Goal: Information Seeking & Learning: Learn about a topic

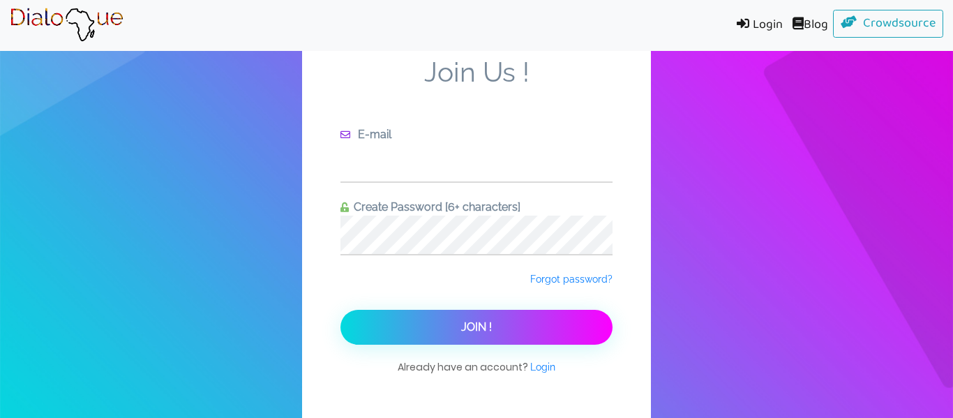
click at [459, 168] on input "text" at bounding box center [477, 162] width 272 height 38
type input "[EMAIL_ADDRESS][DOMAIN_NAME]"
click at [341, 310] on button "Join !" at bounding box center [477, 327] width 272 height 35
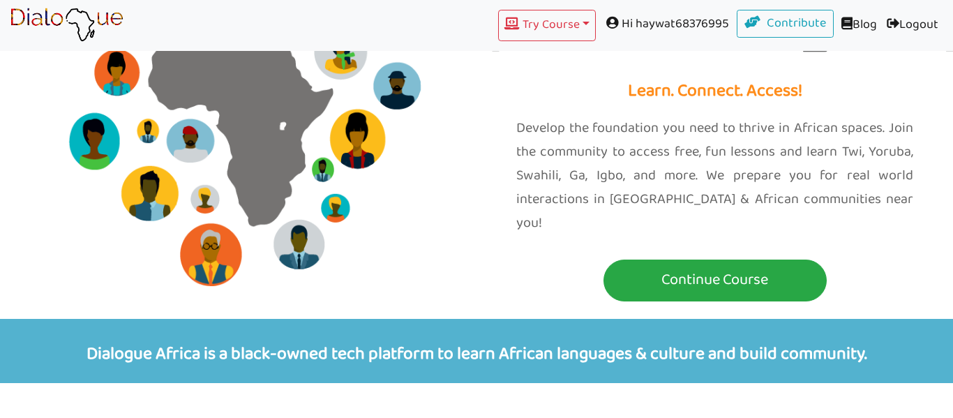
scroll to position [153, 0]
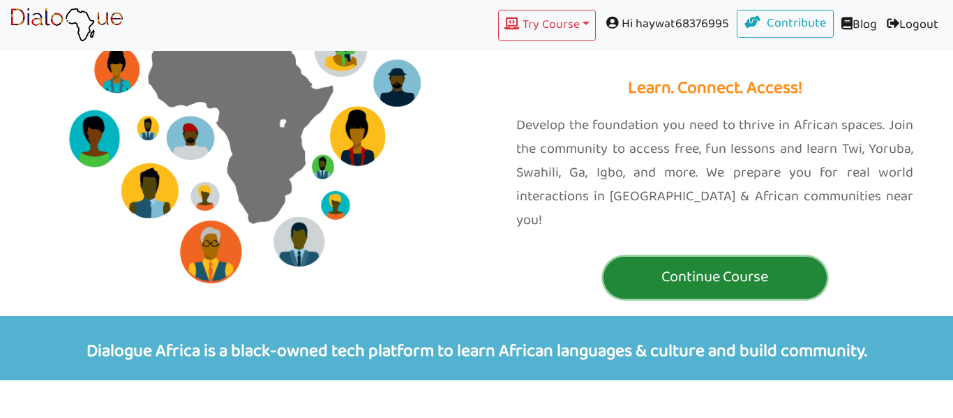
click at [693, 265] on p "Continue Course" at bounding box center [715, 278] width 216 height 26
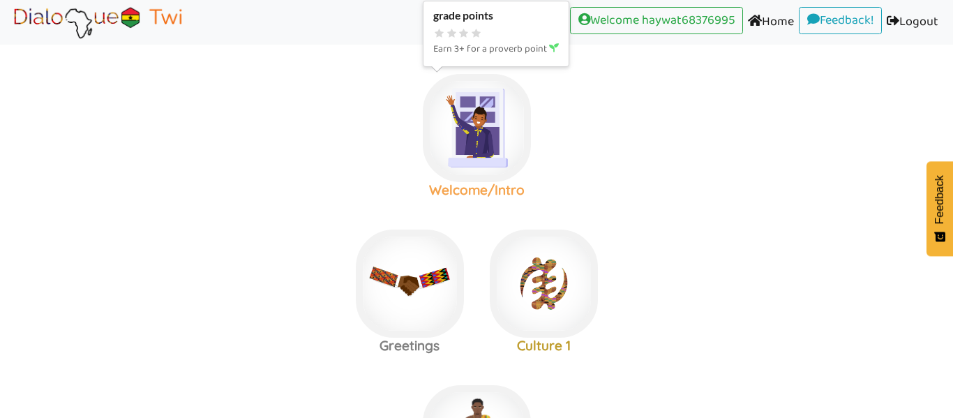
click at [500, 142] on img at bounding box center [477, 128] width 108 height 108
click at [488, 133] on img at bounding box center [477, 128] width 108 height 108
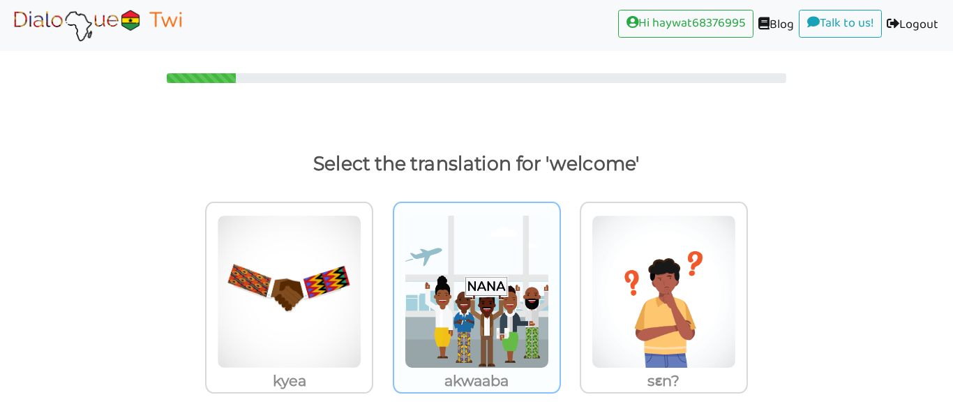
scroll to position [11, 0]
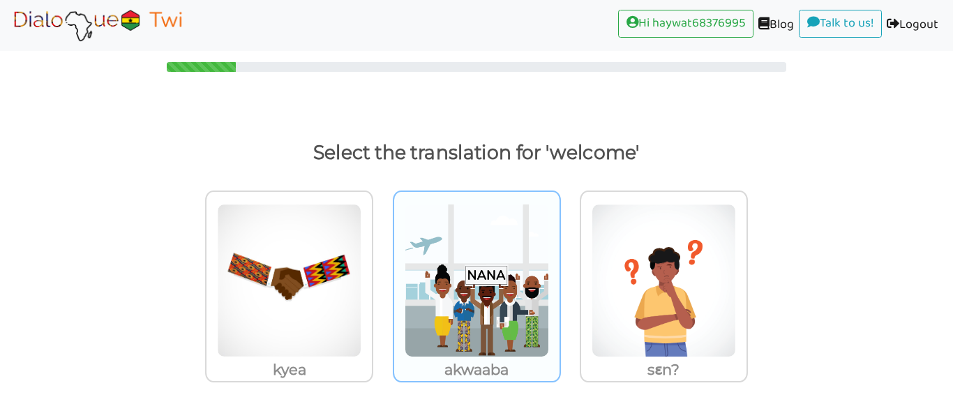
click at [481, 246] on img at bounding box center [477, 281] width 144 height 154
click at [560, 267] on input "akwaaba" at bounding box center [565, 272] width 10 height 10
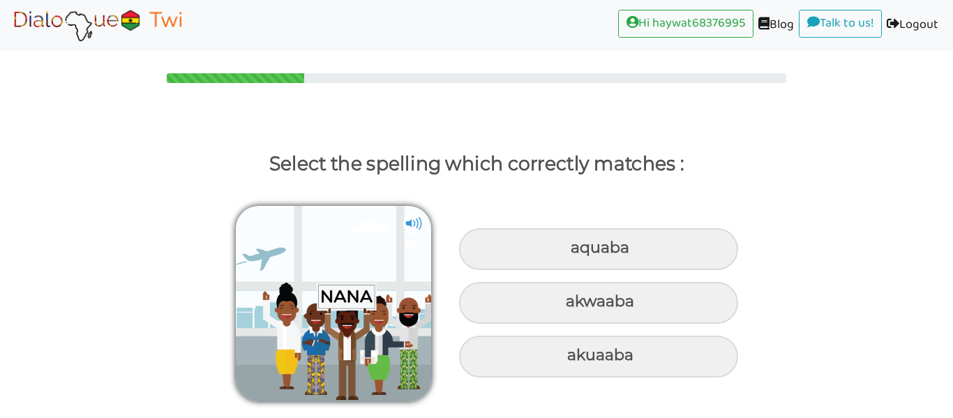
scroll to position [0, 0]
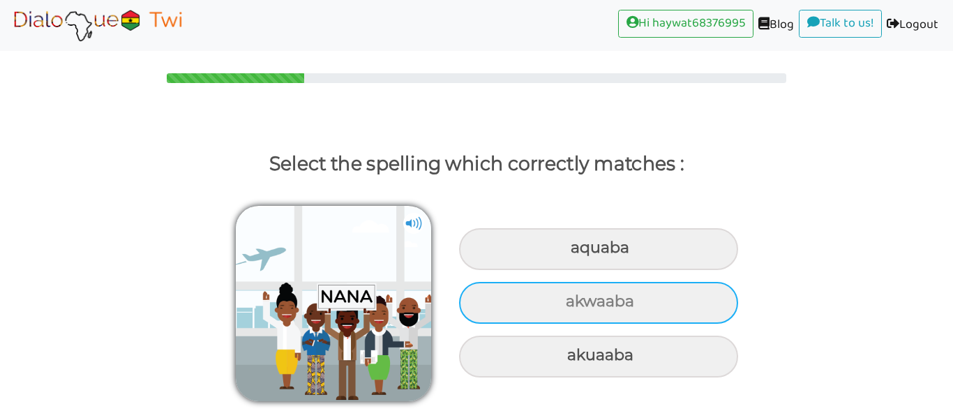
click at [600, 301] on div "akwaaba" at bounding box center [598, 303] width 279 height 42
click at [572, 301] on input "akwaaba" at bounding box center [567, 301] width 9 height 9
radio input "true"
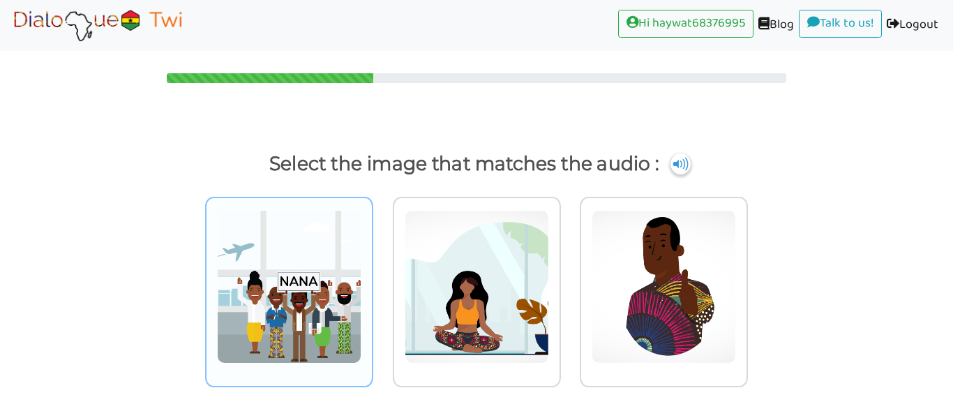
click at [246, 286] on img at bounding box center [289, 287] width 144 height 154
click at [372, 283] on input "radio" at bounding box center [377, 278] width 10 height 10
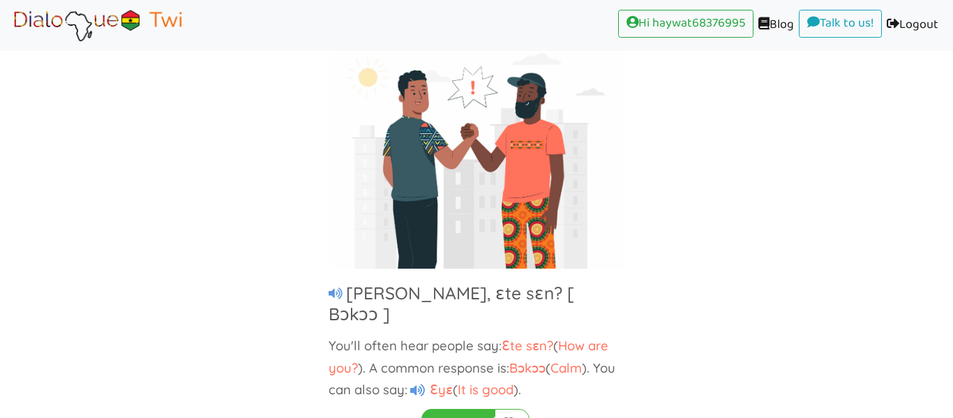
scroll to position [126, 0]
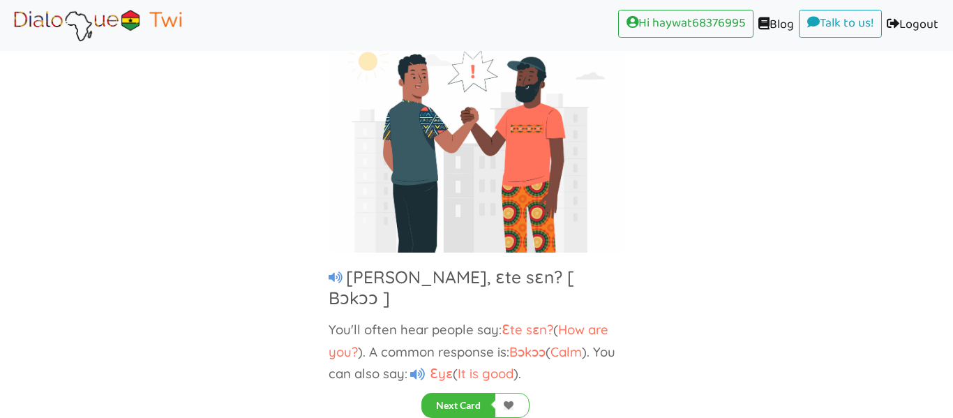
click at [457, 392] on div "Next Card" at bounding box center [476, 394] width 953 height 48
click at [457, 403] on button "Next Card" at bounding box center [459, 405] width 74 height 25
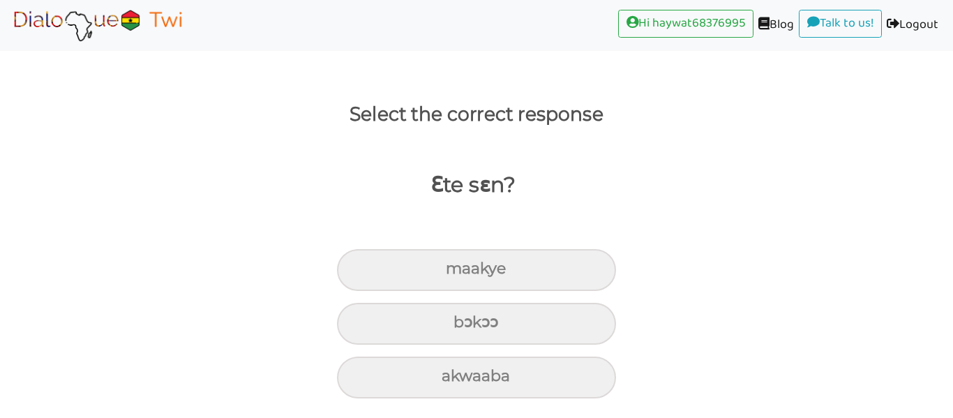
scroll to position [50, 0]
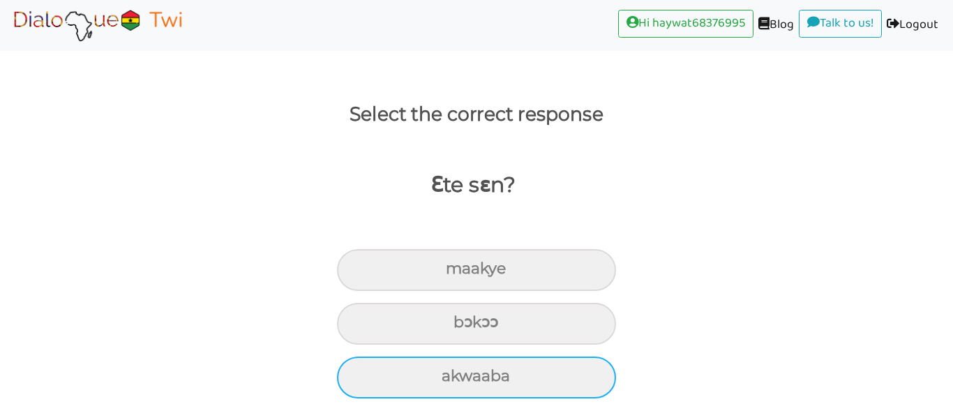
click at [496, 377] on div "akwaaba" at bounding box center [476, 378] width 279 height 42
click at [452, 377] on input "akwaaba" at bounding box center [447, 376] width 9 height 9
radio input "true"
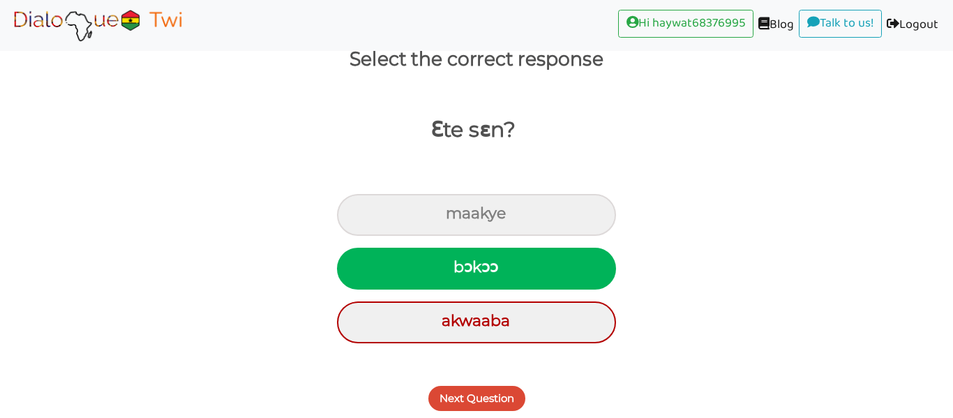
click at [500, 396] on button "Next Question" at bounding box center [477, 398] width 97 height 25
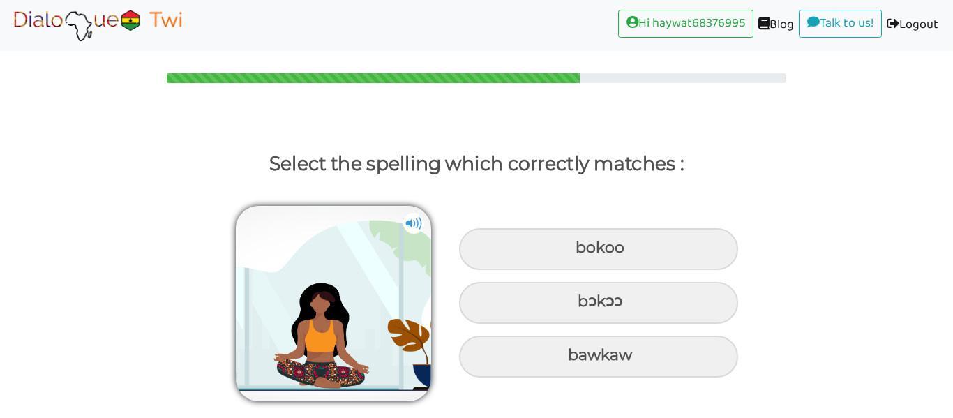
scroll to position [0, 0]
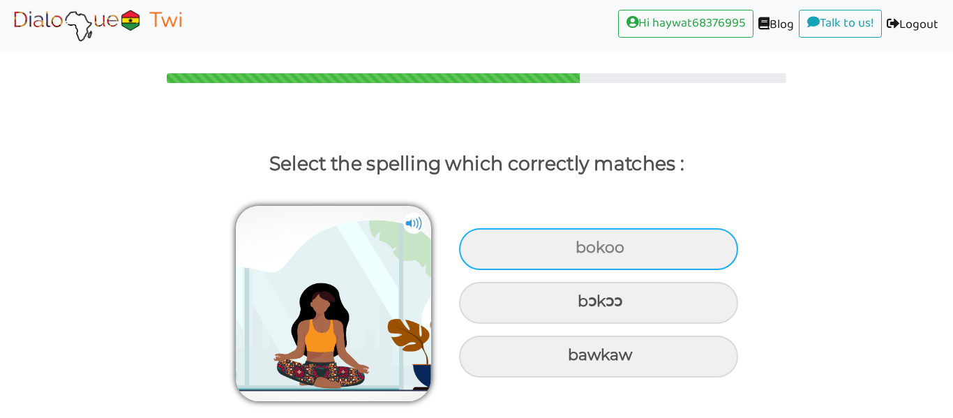
click at [620, 248] on div "bokoo" at bounding box center [598, 249] width 279 height 42
click at [582, 248] on input "bokoo" at bounding box center [577, 248] width 9 height 9
radio input "true"
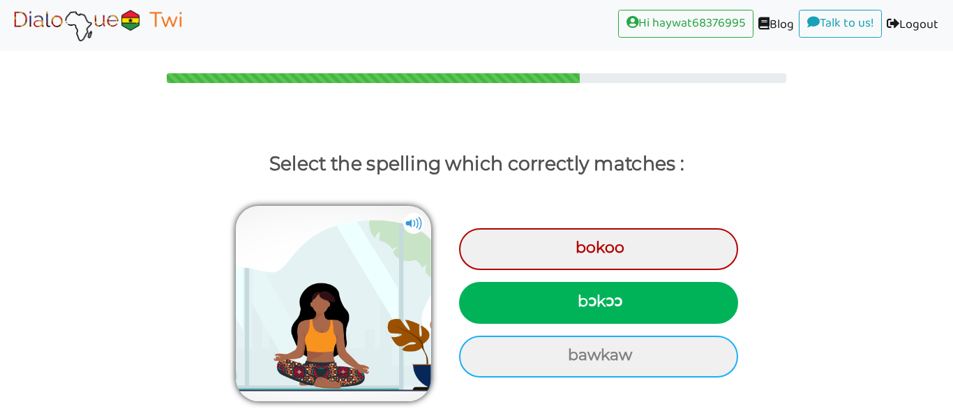
scroll to position [43, 0]
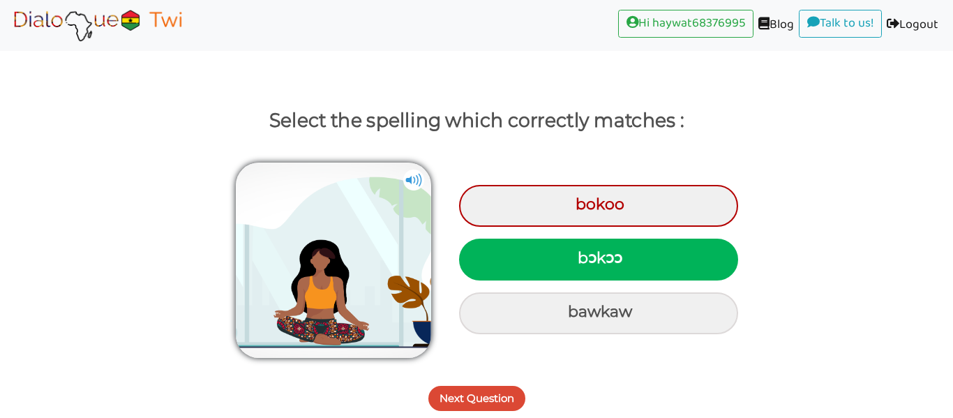
click at [468, 405] on button "Next Question" at bounding box center [477, 398] width 97 height 25
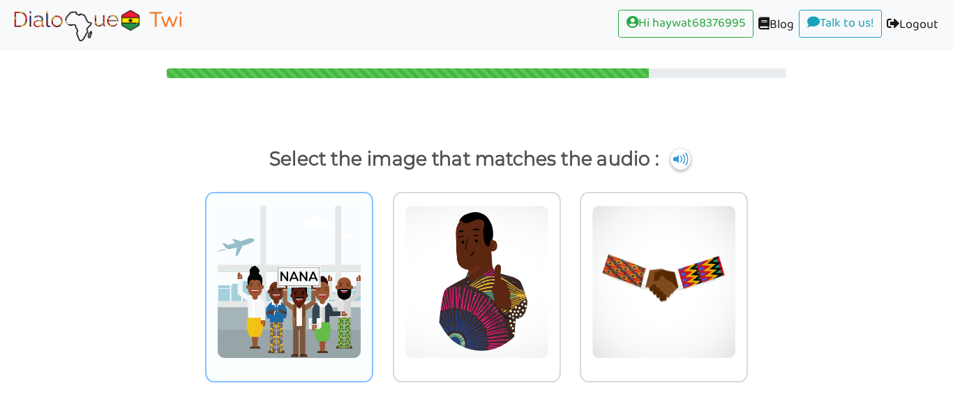
click at [309, 320] on img at bounding box center [289, 282] width 144 height 154
click at [372, 279] on input "radio" at bounding box center [377, 273] width 10 height 10
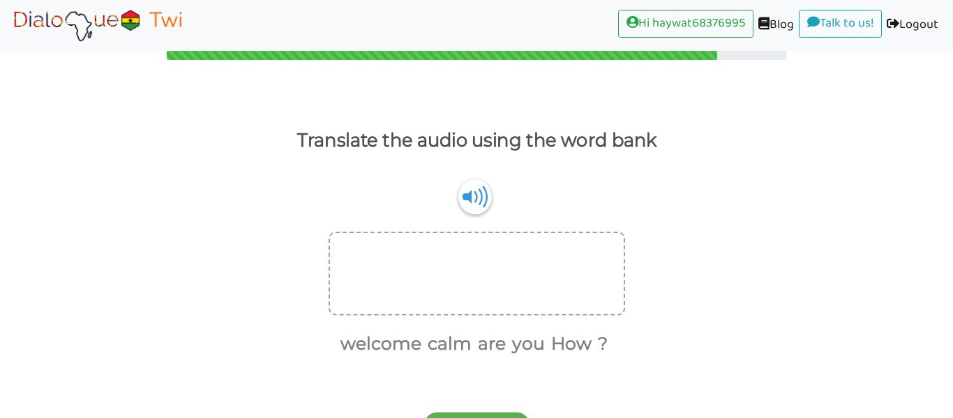
scroll to position [0, 0]
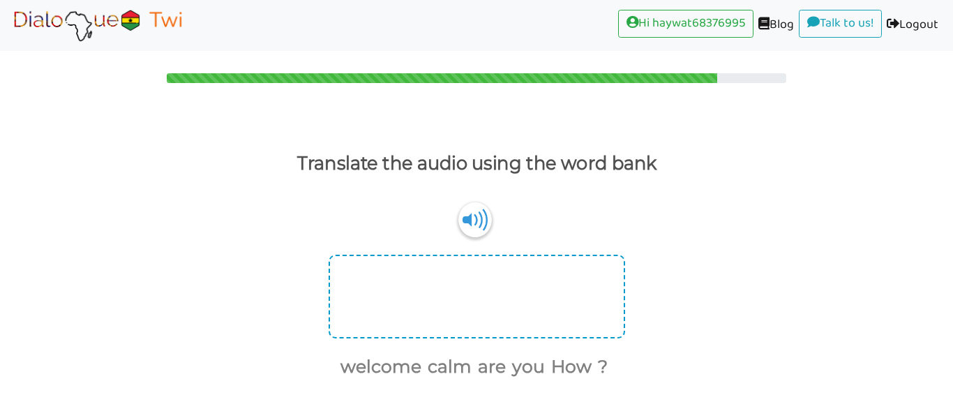
click at [468, 288] on div at bounding box center [477, 297] width 297 height 84
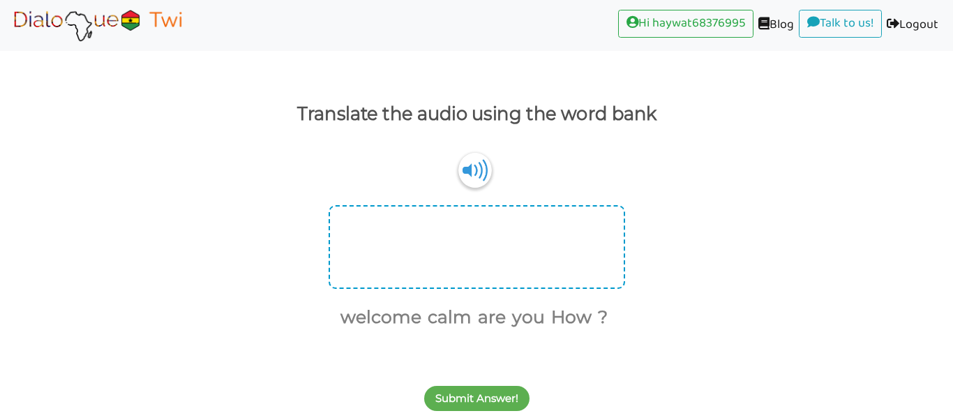
drag, startPoint x: 444, startPoint y: 319, endPoint x: 409, endPoint y: 273, distance: 57.8
click at [409, 273] on div "welcome calm are you How ?" at bounding box center [476, 268] width 953 height 127
click at [452, 328] on button "calm" at bounding box center [447, 317] width 49 height 27
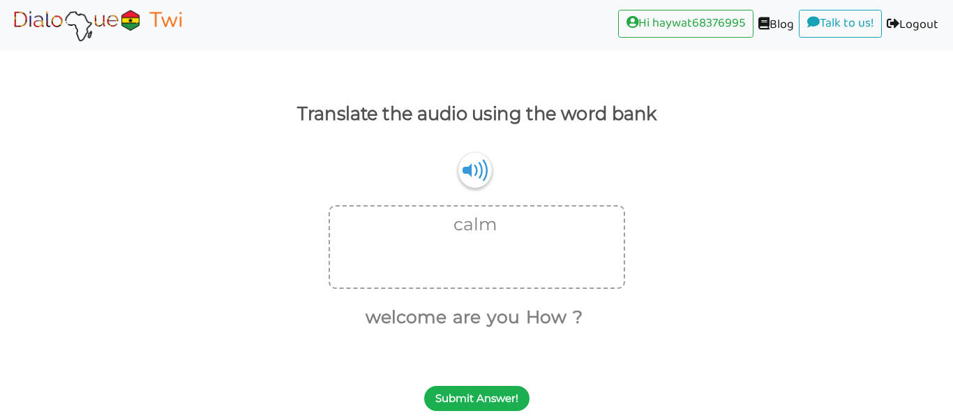
click at [460, 391] on button "Submit Answer!" at bounding box center [476, 398] width 105 height 25
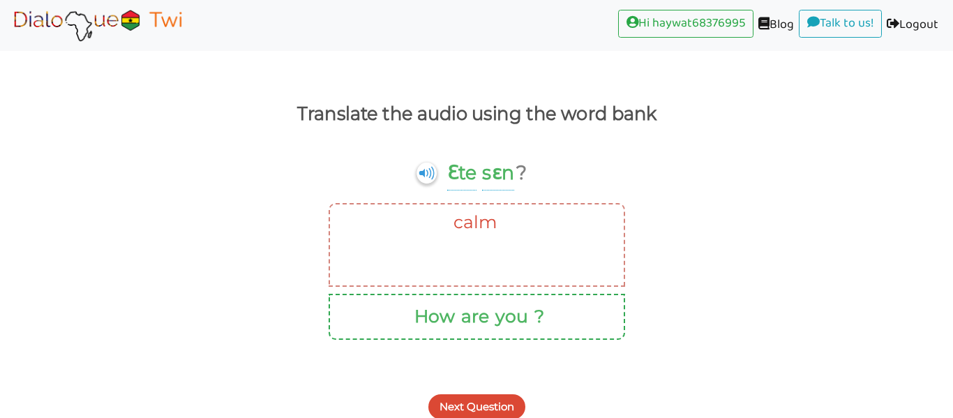
click at [489, 405] on button "Next Question" at bounding box center [477, 406] width 97 height 25
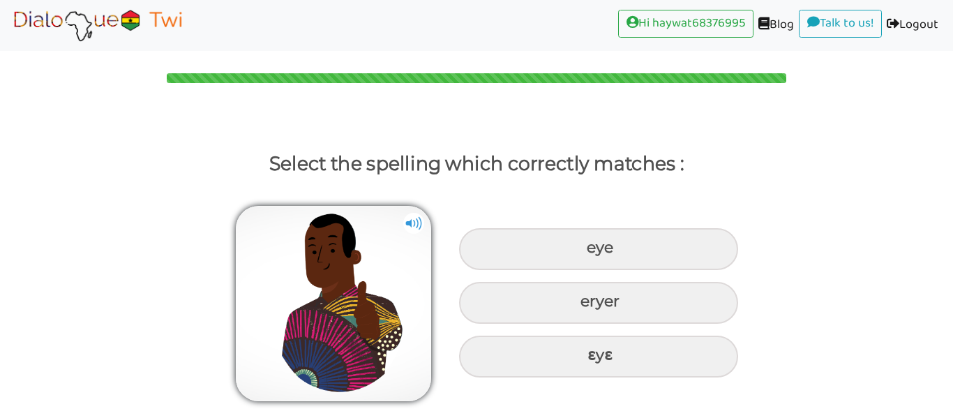
scroll to position [0, 0]
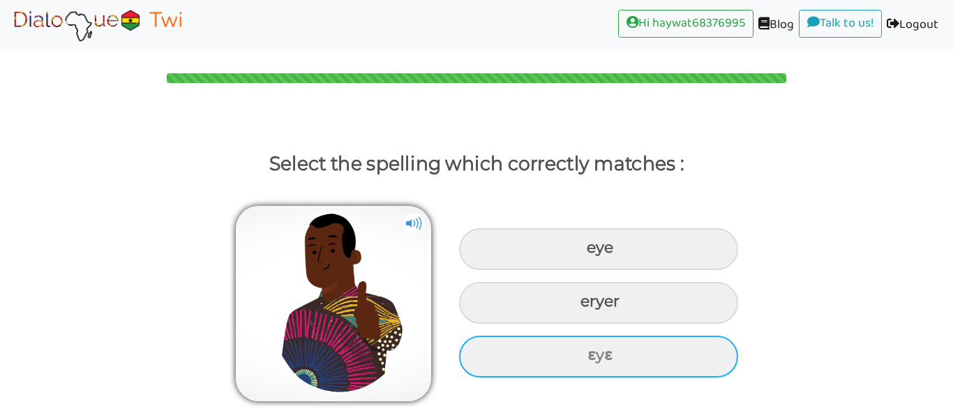
click at [637, 348] on div "ɛyɛ" at bounding box center [598, 357] width 279 height 42
click at [594, 351] on input "ɛyɛ" at bounding box center [589, 355] width 9 height 9
radio input "true"
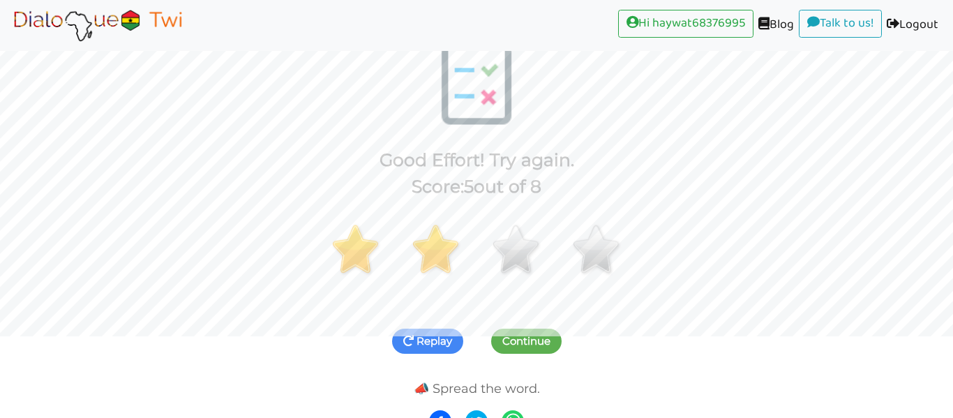
scroll to position [89, 0]
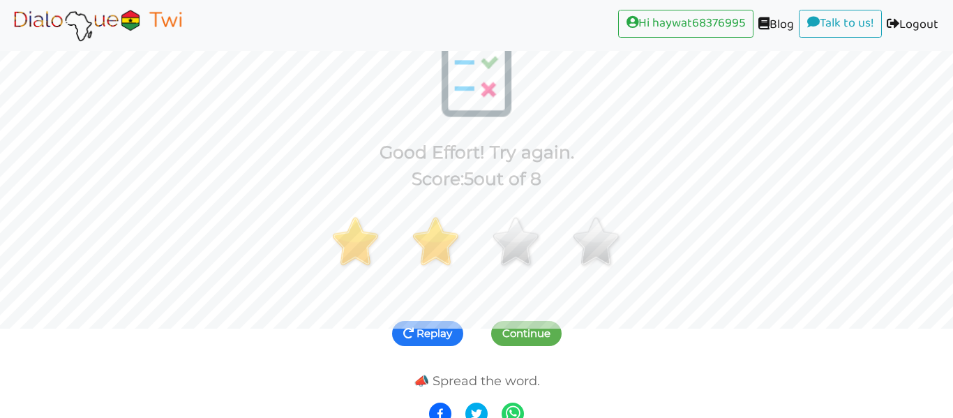
click at [431, 336] on button "Replay" at bounding box center [427, 333] width 71 height 25
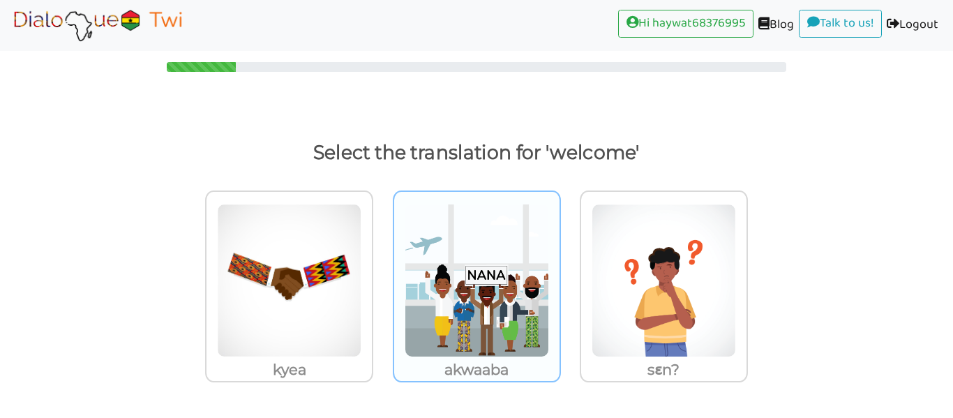
click at [519, 290] on img at bounding box center [477, 281] width 144 height 154
click at [560, 277] on input "akwaaba" at bounding box center [565, 272] width 10 height 10
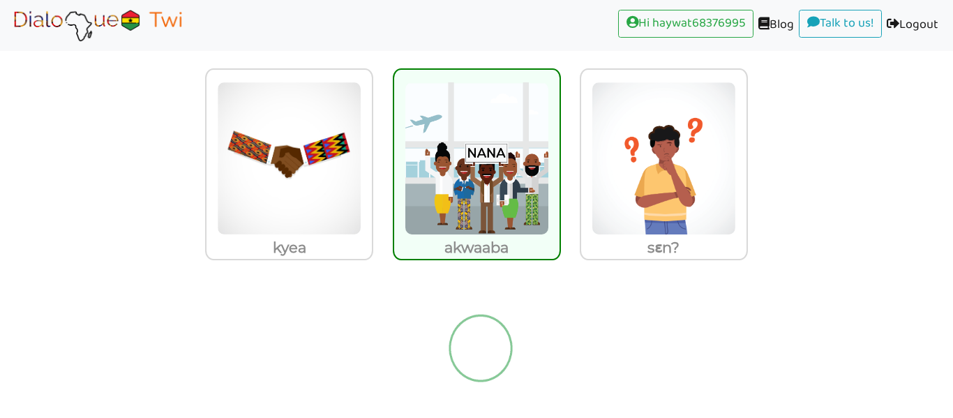
scroll to position [0, 0]
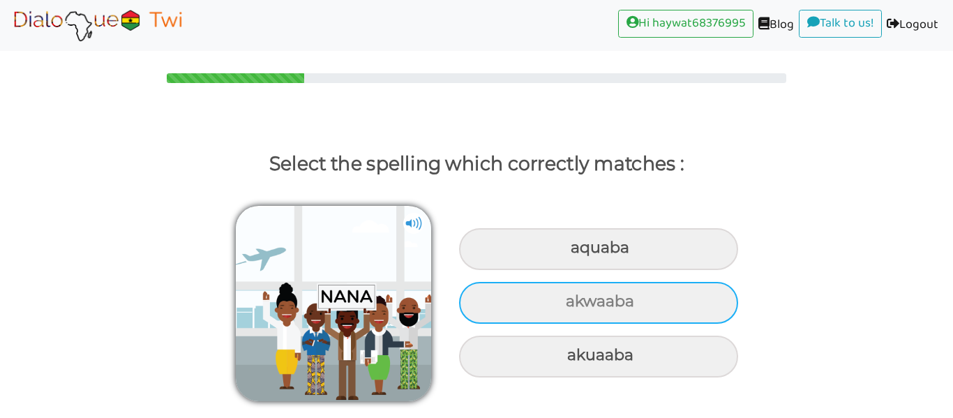
click at [625, 304] on div "akwaaba" at bounding box center [598, 303] width 279 height 42
click at [572, 304] on input "akwaaba" at bounding box center [567, 301] width 9 height 9
radio input "true"
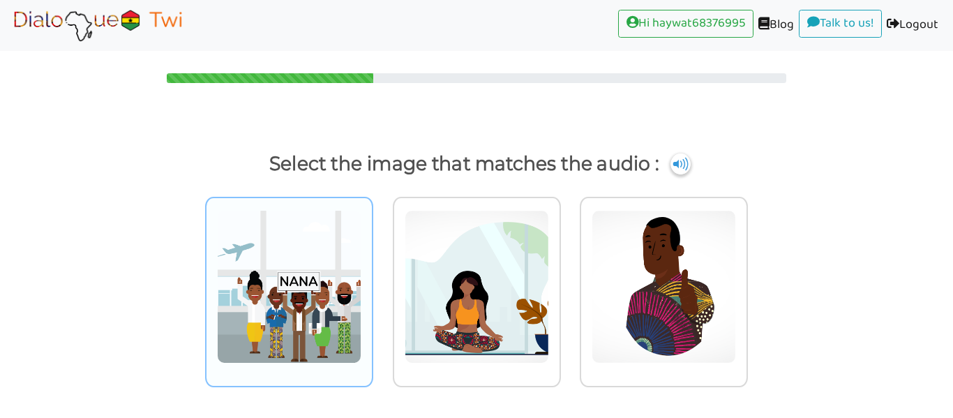
click at [334, 312] on img at bounding box center [289, 287] width 144 height 154
click at [372, 283] on input "radio" at bounding box center [377, 278] width 10 height 10
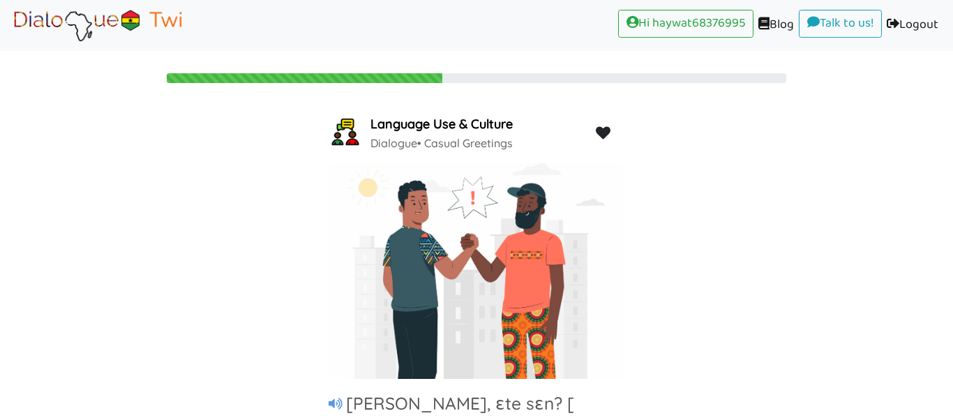
scroll to position [126, 0]
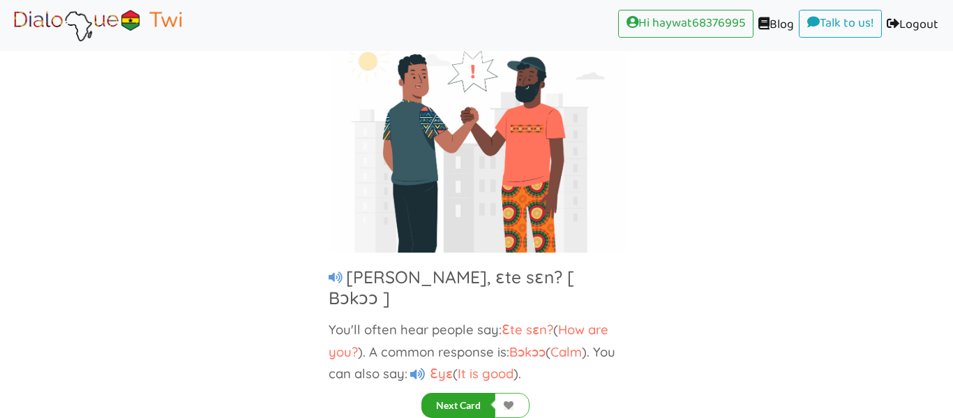
click at [467, 401] on button "Next Card" at bounding box center [459, 405] width 74 height 25
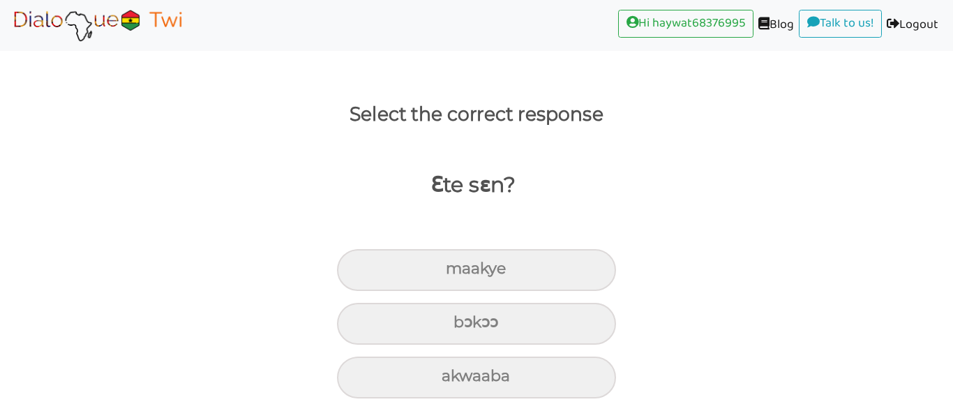
scroll to position [50, 0]
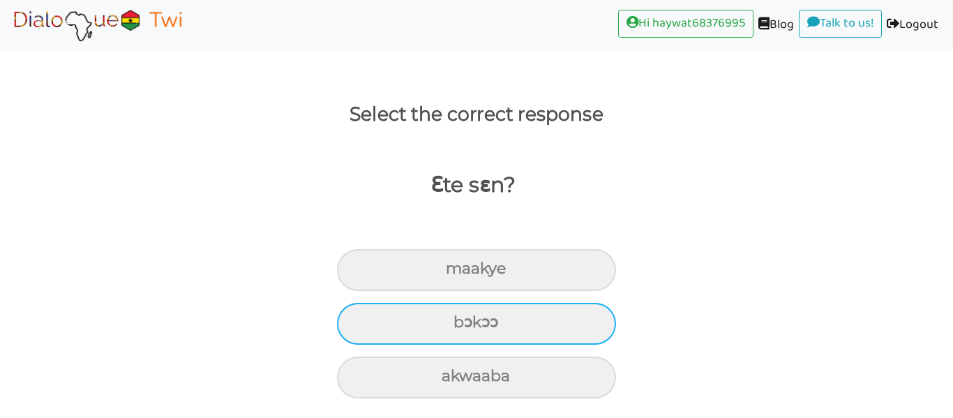
click at [510, 325] on div "bɔkɔɔ" at bounding box center [476, 324] width 279 height 42
click at [464, 325] on input "bɔkɔɔ" at bounding box center [459, 322] width 9 height 9
radio input "true"
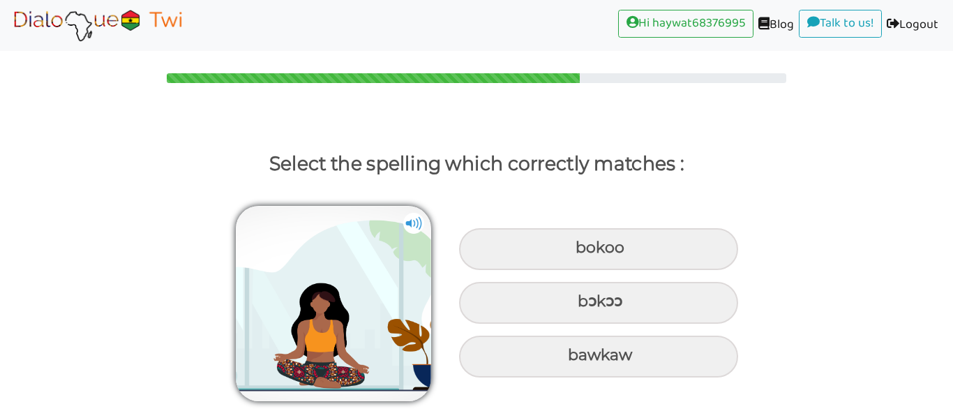
scroll to position [0, 0]
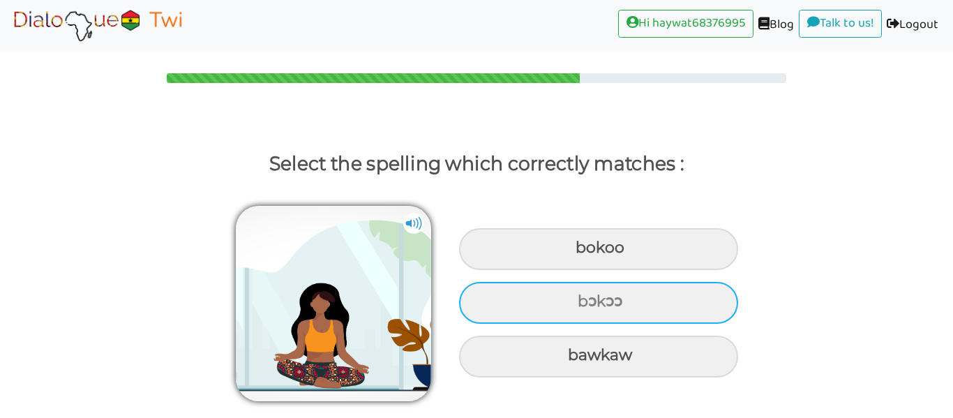
click at [605, 304] on div "bɔkɔɔ" at bounding box center [598, 303] width 279 height 42
click at [584, 304] on input "bɔkɔɔ" at bounding box center [579, 301] width 9 height 9
radio input "true"
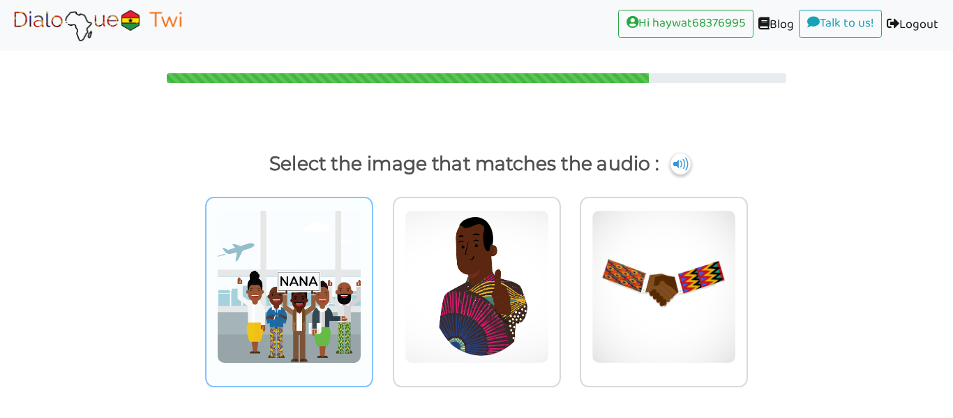
click at [340, 261] on img at bounding box center [289, 287] width 144 height 154
click at [372, 273] on input "radio" at bounding box center [377, 278] width 10 height 10
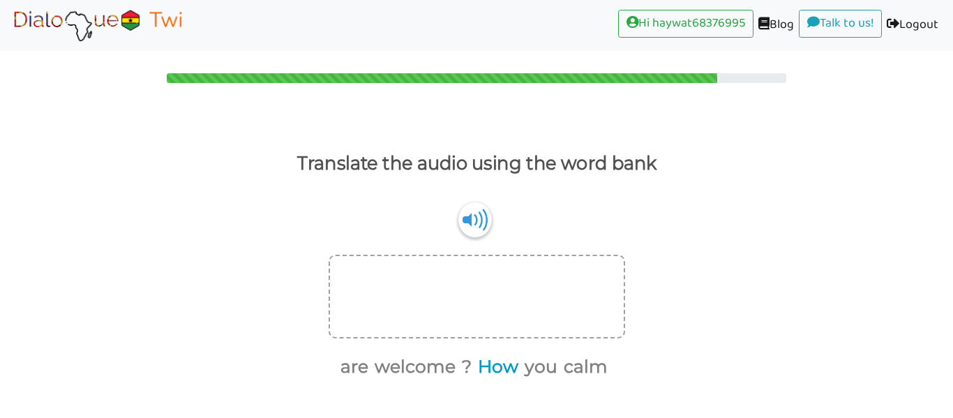
click at [501, 359] on button "How" at bounding box center [495, 367] width 45 height 27
click at [380, 364] on button "are" at bounding box center [375, 367] width 33 height 27
click at [511, 373] on button "you" at bounding box center [499, 367] width 38 height 27
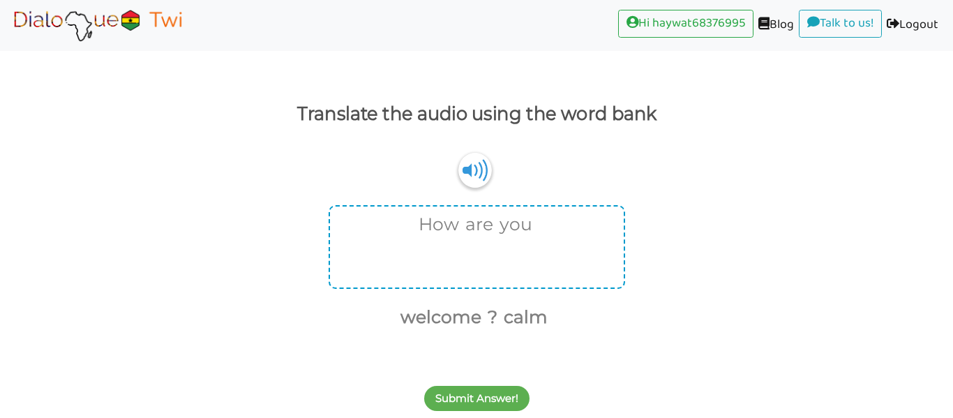
scroll to position [47, 0]
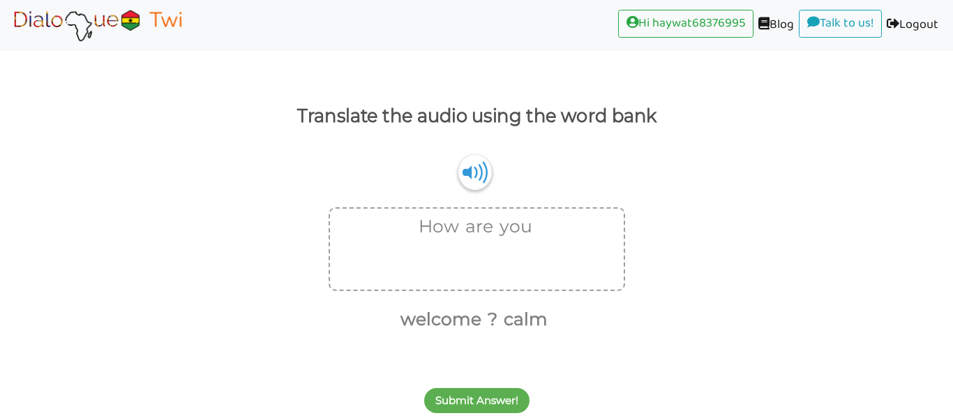
click at [506, 383] on div "Submit Answer!" at bounding box center [476, 392] width 953 height 55
click at [480, 395] on button "Submit Answer!" at bounding box center [476, 400] width 105 height 25
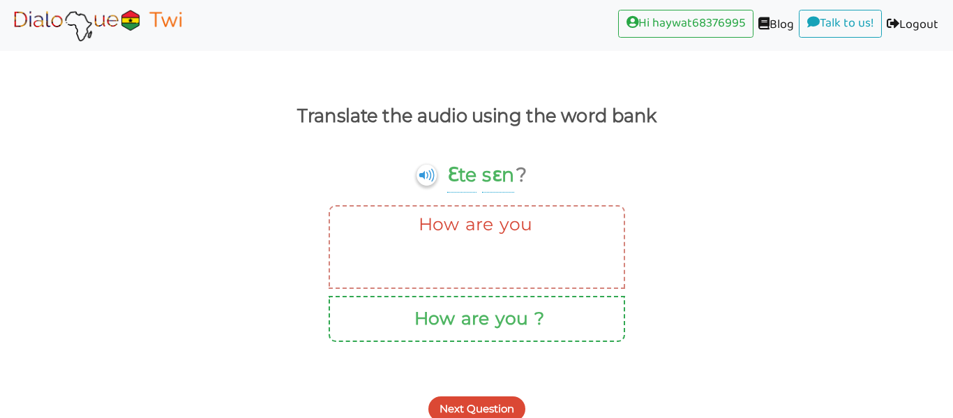
click at [488, 410] on button "Next Question" at bounding box center [477, 408] width 97 height 25
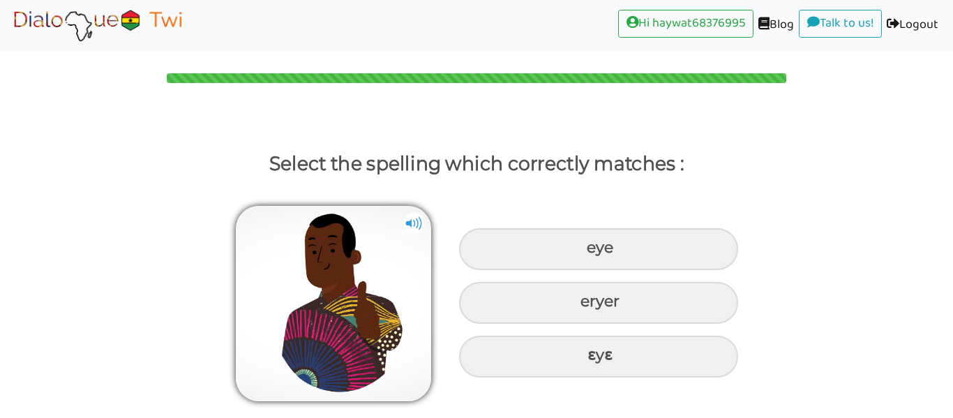
scroll to position [0, 0]
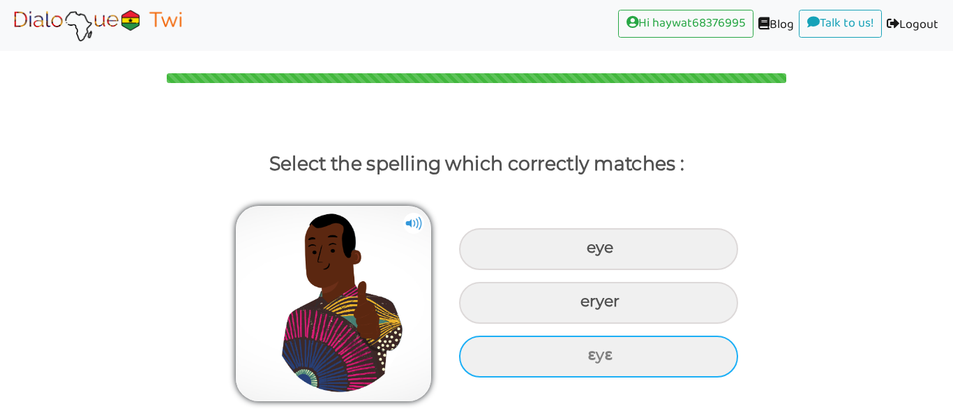
click at [592, 353] on div "ɛyɛ" at bounding box center [598, 357] width 279 height 42
click at [592, 353] on input "ɛyɛ" at bounding box center [589, 355] width 9 height 9
radio input "true"
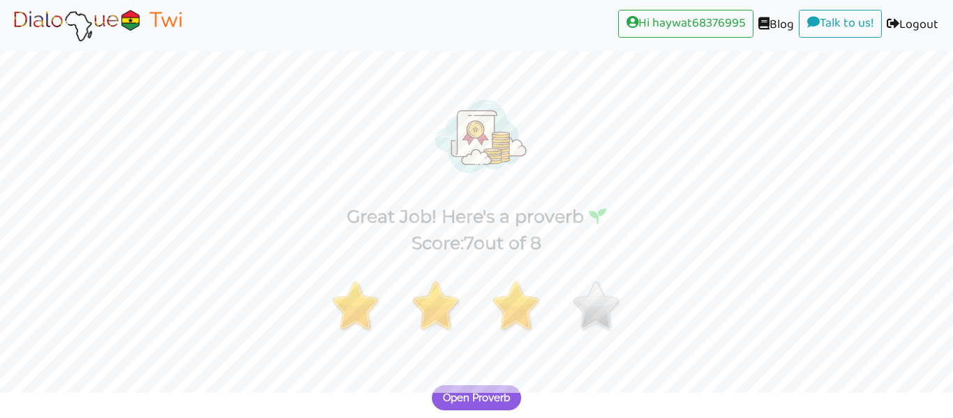
scroll to position [101, 0]
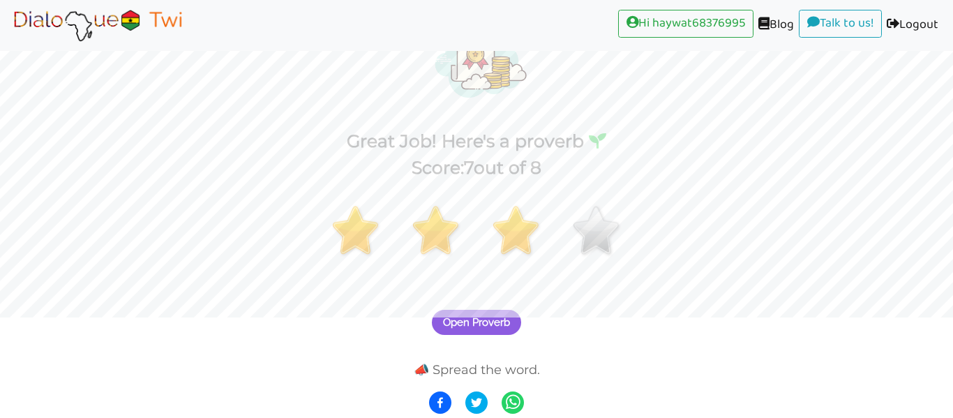
click at [489, 316] on span "Open Proverb" at bounding box center [476, 322] width 67 height 13
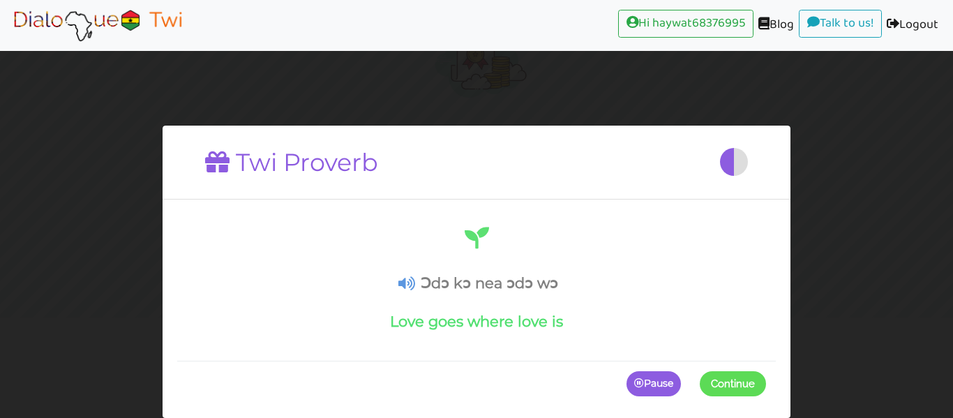
click at [408, 279] on icon at bounding box center [407, 283] width 17 height 15
click at [658, 388] on p "Pause" at bounding box center [654, 383] width 54 height 25
click at [403, 285] on icon at bounding box center [407, 283] width 17 height 15
click at [728, 368] on div "Continue" at bounding box center [476, 383] width 599 height 45
click at [728, 376] on p "Continue" at bounding box center [730, 383] width 73 height 25
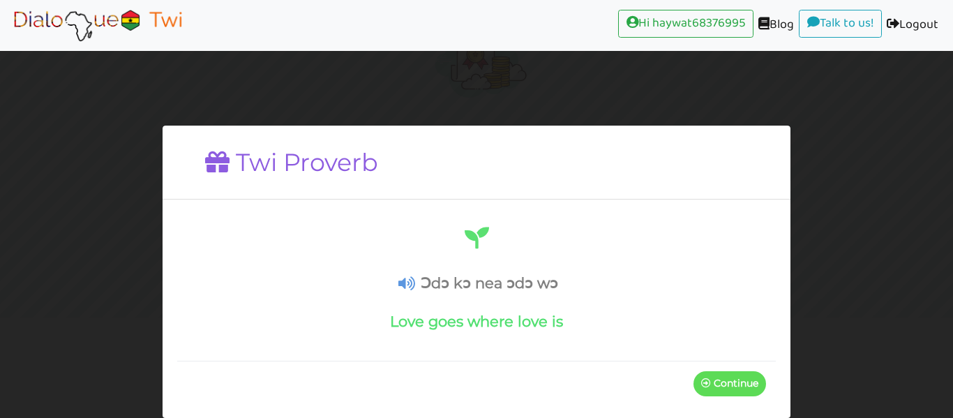
scroll to position [45, 0]
